Goal: Transaction & Acquisition: Purchase product/service

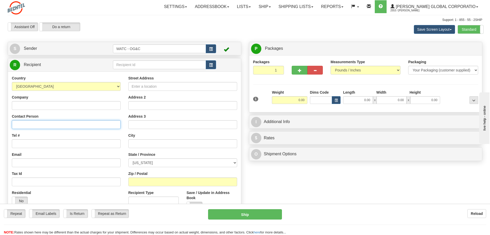
click at [28, 125] on input "Contact Person" at bounding box center [66, 124] width 109 height 9
type input "[PERSON_NAME]"
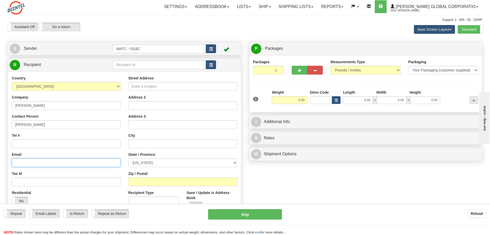
type input "[EMAIL_ADDRESS][PERSON_NAME][DOMAIN_NAME]"
type input "[STREET_ADDRESS]"
type input "[PERSON_NAME]"
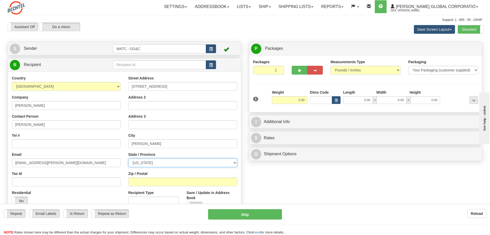
select select "NV"
type input "89052"
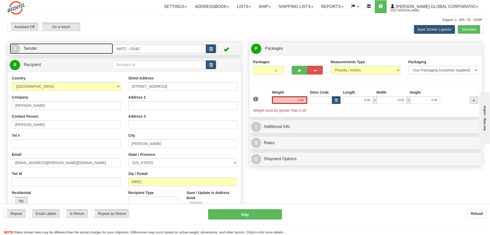
click at [40, 48] on link "S Sender" at bounding box center [61, 48] width 103 height 11
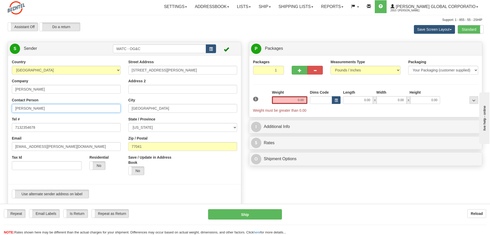
drag, startPoint x: 26, startPoint y: 108, endPoint x: -7, endPoint y: 112, distance: 33.6
click at [0, 112] on html "Training Course Close Toggle navigation Settings Shipping Preferences New Sende…" at bounding box center [245, 117] width 490 height 235
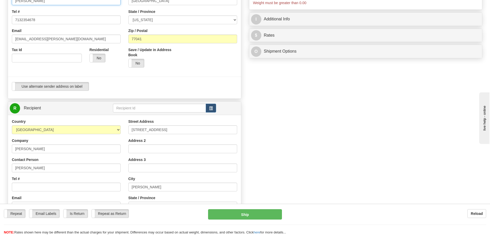
scroll to position [90, 0]
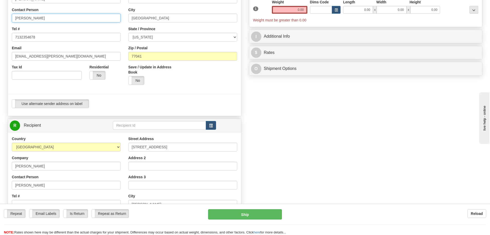
type input "[PERSON_NAME]"
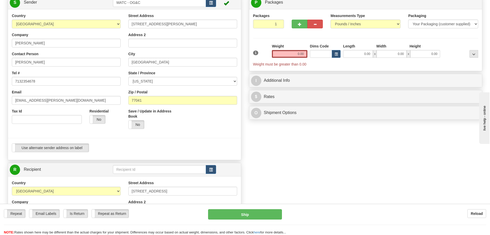
scroll to position [32, 0]
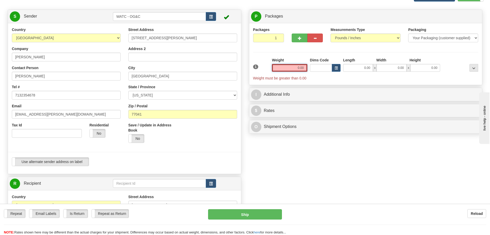
click at [294, 65] on input "0.00" at bounding box center [290, 68] width 36 height 8
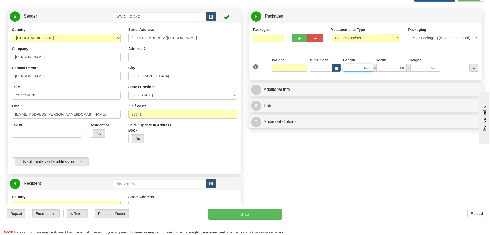
type input "1.00"
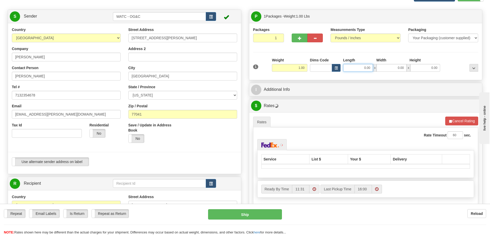
click at [361, 65] on input "0.00" at bounding box center [358, 68] width 30 height 8
type input "6.00"
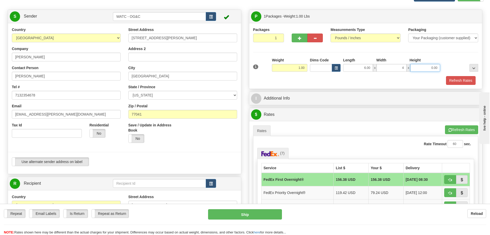
type input "4.00"
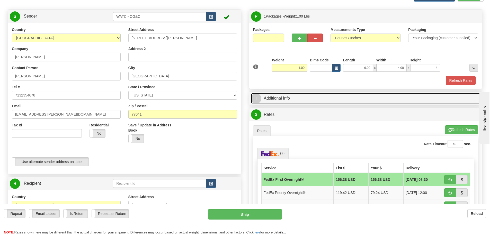
type input "4.00"
click at [261, 96] on link "I Additional Info" at bounding box center [366, 98] width 230 height 11
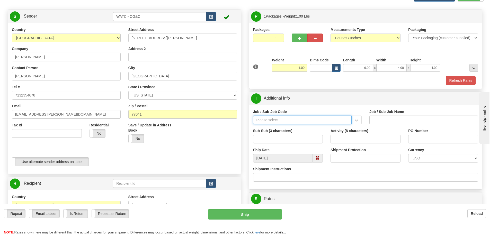
click at [268, 120] on input "Job / Sub-Job Code" at bounding box center [302, 119] width 99 height 9
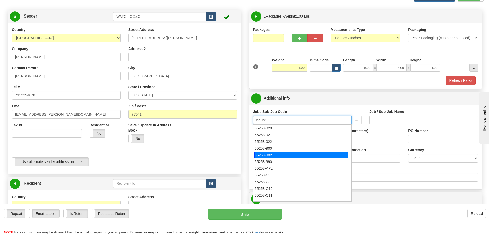
scroll to position [45, 0]
click at [264, 155] on div "55258-900" at bounding box center [302, 156] width 94 height 6
type input "55258-900"
type input "CUSTOM ARC SERVICES - SUPPORT SERVICES - CUSTOM AR"
type input "55258-900"
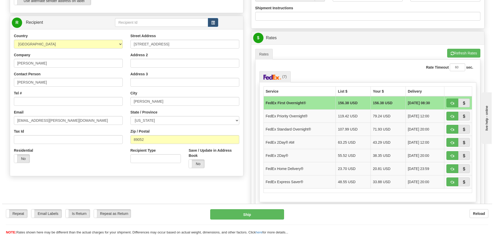
scroll to position [193, 0]
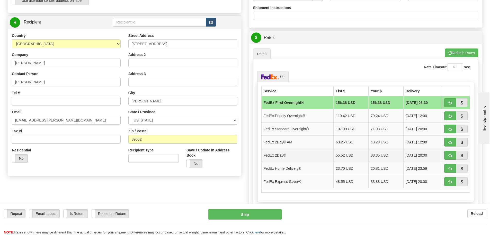
click at [374, 154] on td "38.35 USD" at bounding box center [386, 154] width 35 height 13
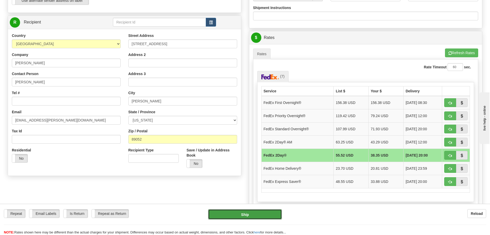
click at [243, 211] on button "Ship" at bounding box center [245, 214] width 74 height 10
type input "03"
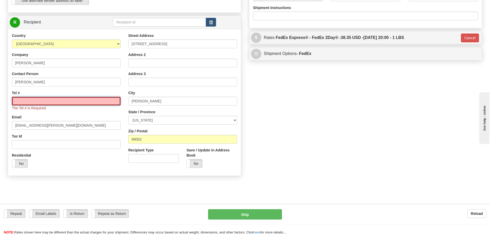
click at [19, 98] on input "Tel #" at bounding box center [66, 101] width 109 height 9
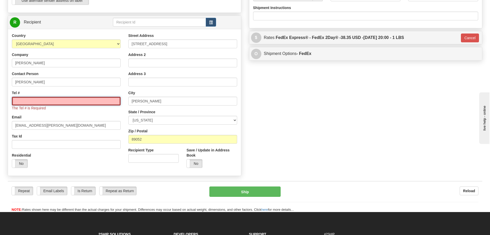
type input "2165344602"
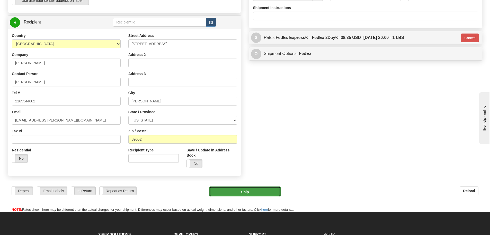
click at [243, 189] on button "Ship" at bounding box center [245, 191] width 71 height 10
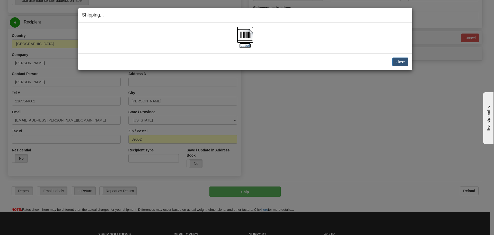
click at [245, 37] on img at bounding box center [245, 35] width 16 height 16
